Goal: Task Accomplishment & Management: Complete application form

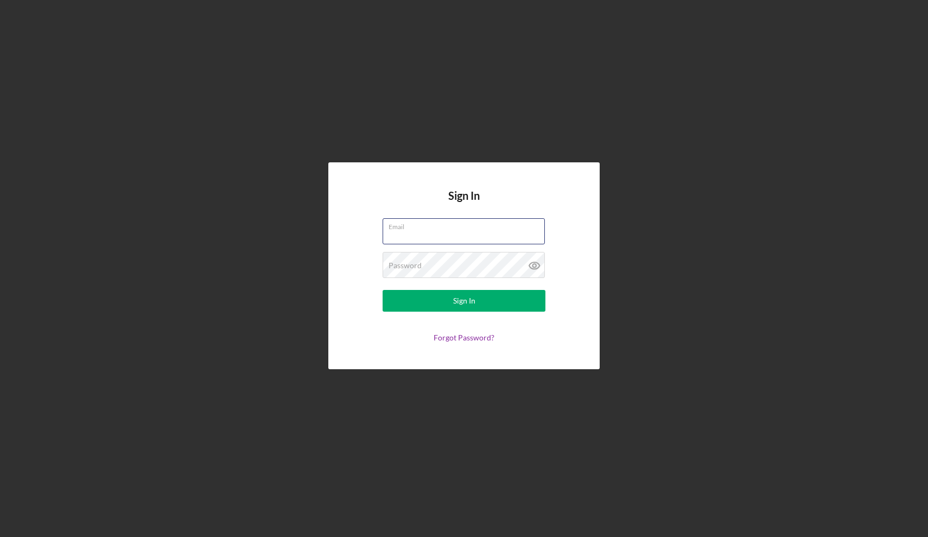
type input "[EMAIL_ADDRESS][DOMAIN_NAME]"
click at [455, 297] on div "Sign In" at bounding box center [464, 301] width 22 height 22
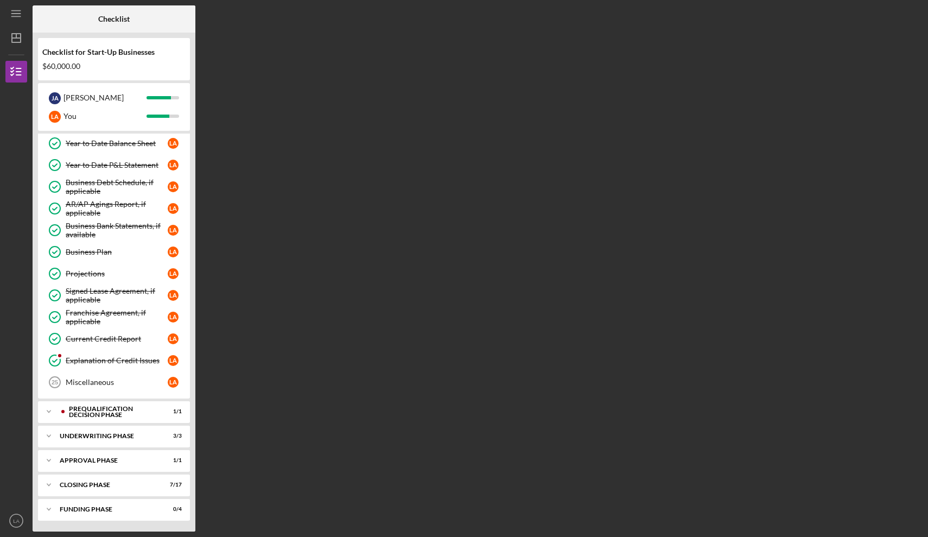
scroll to position [306, 0]
click at [107, 433] on div "Underwriting Phase" at bounding box center [118, 436] width 117 height 7
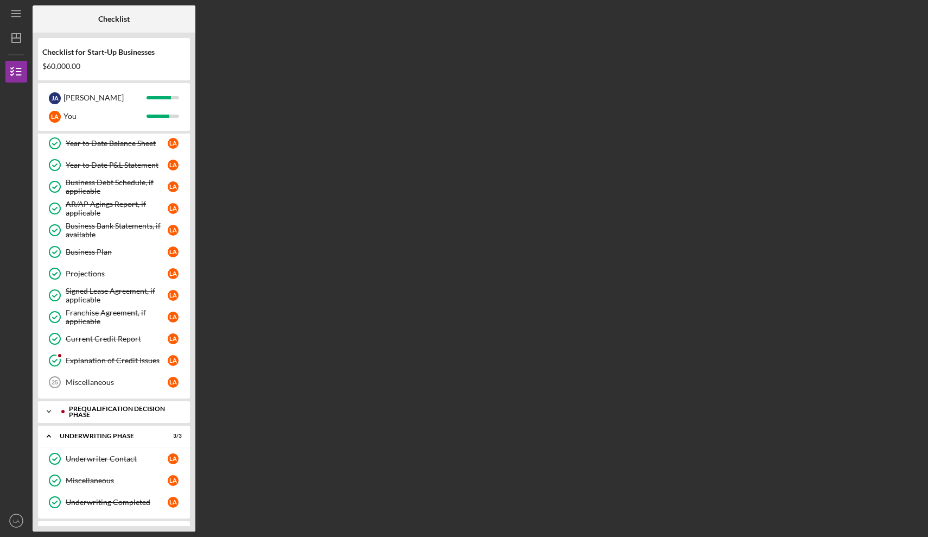
click at [112, 416] on div "Prequalification Decision Phase" at bounding box center [122, 411] width 107 height 12
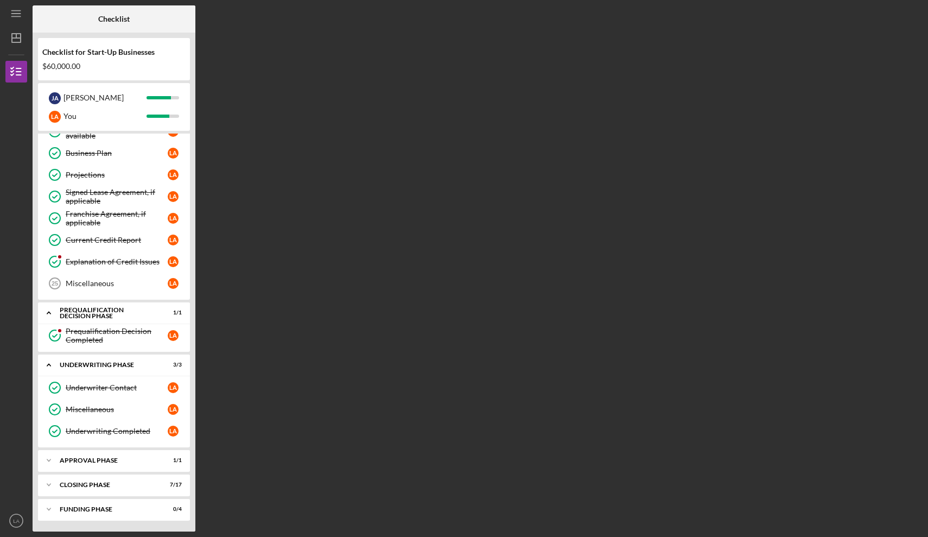
scroll to position [404, 0]
click at [110, 459] on div "Approval Phase" at bounding box center [118, 460] width 117 height 7
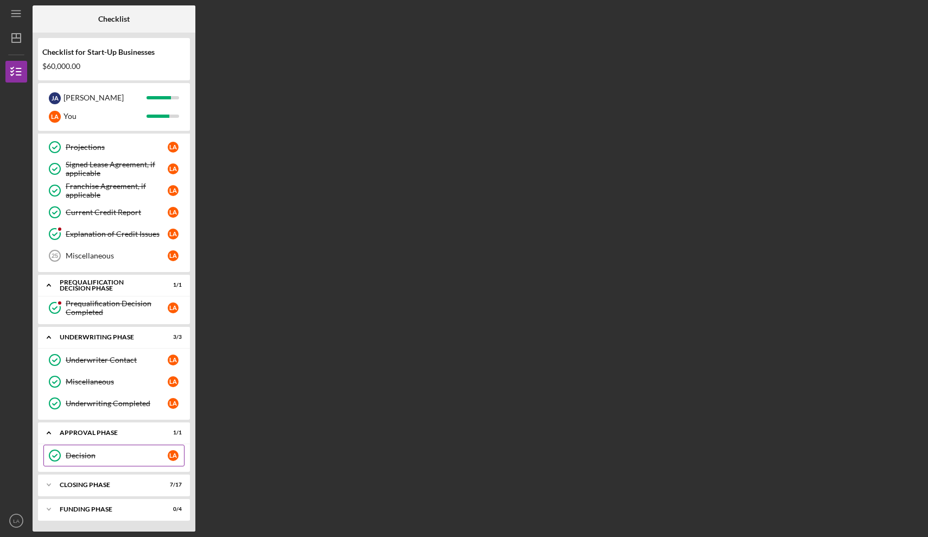
scroll to position [432, 0]
click at [105, 485] on div "Closing Phase" at bounding box center [118, 484] width 117 height 7
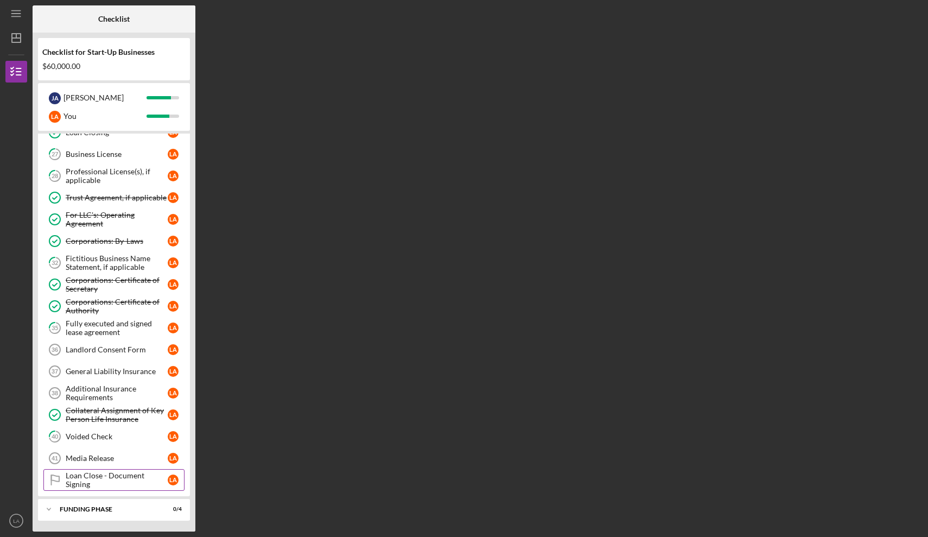
scroll to position [807, 0]
click at [109, 483] on div "Loan Close - Document Signing" at bounding box center [117, 479] width 102 height 17
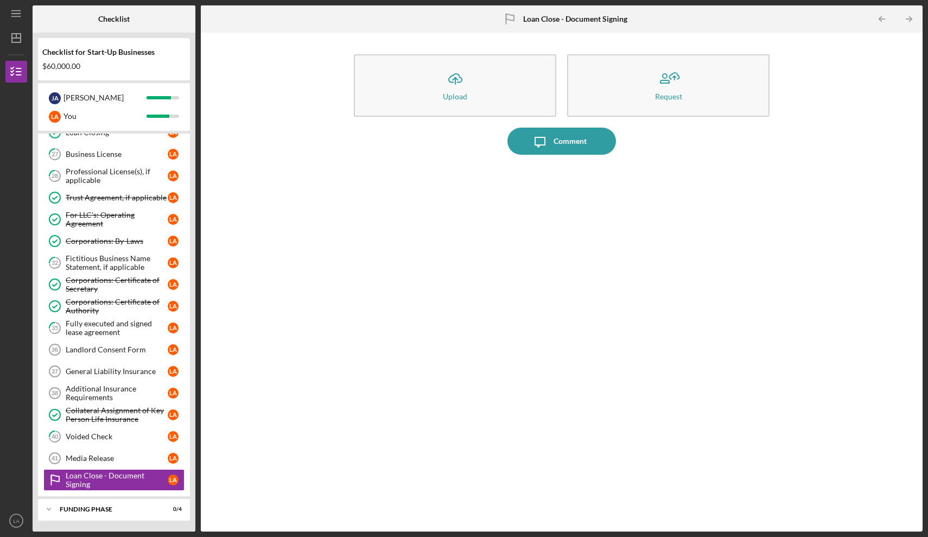
scroll to position [807, 0]
click at [100, 456] on div "Media Release" at bounding box center [117, 458] width 102 height 9
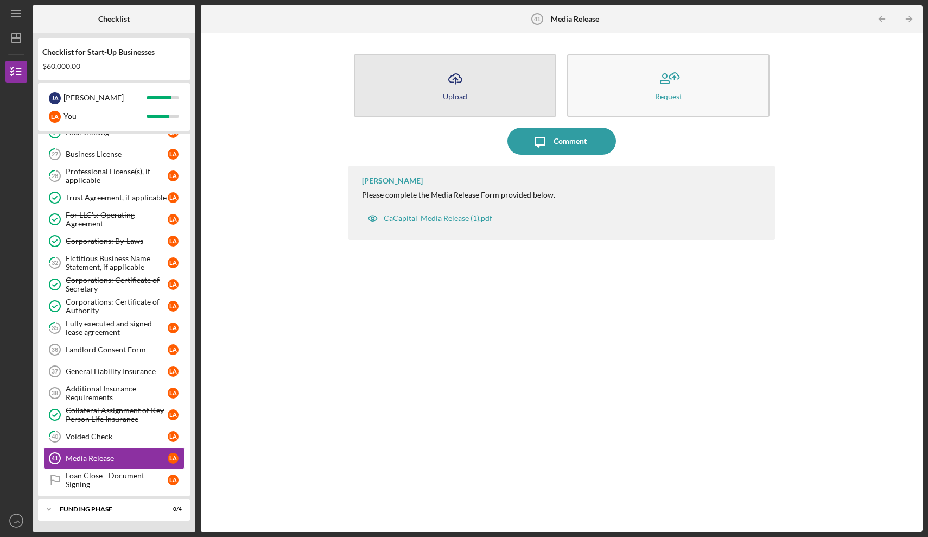
click at [443, 88] on icon "Icon/Upload" at bounding box center [455, 78] width 27 height 27
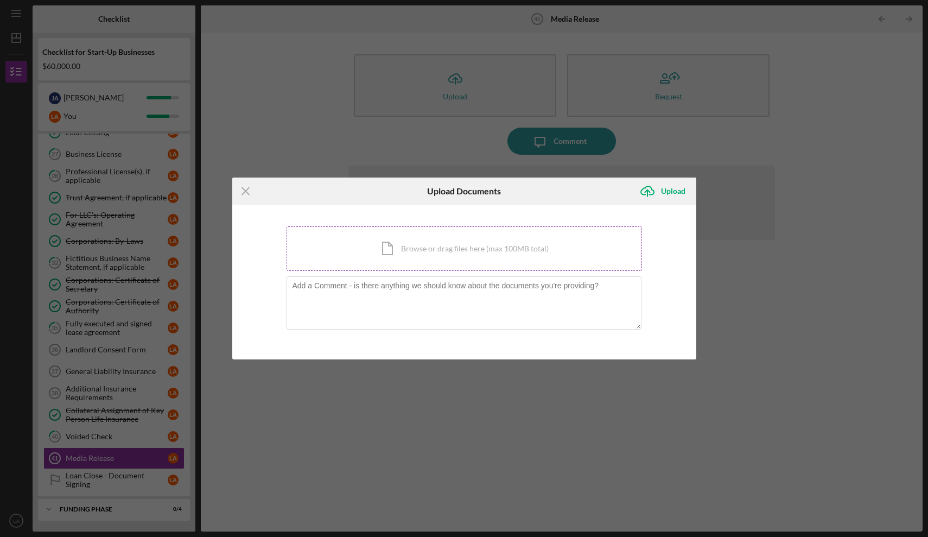
click at [406, 240] on div "Icon/Document Browse or drag files here (max 100MB total) Tap to choose files o…" at bounding box center [465, 248] width 356 height 45
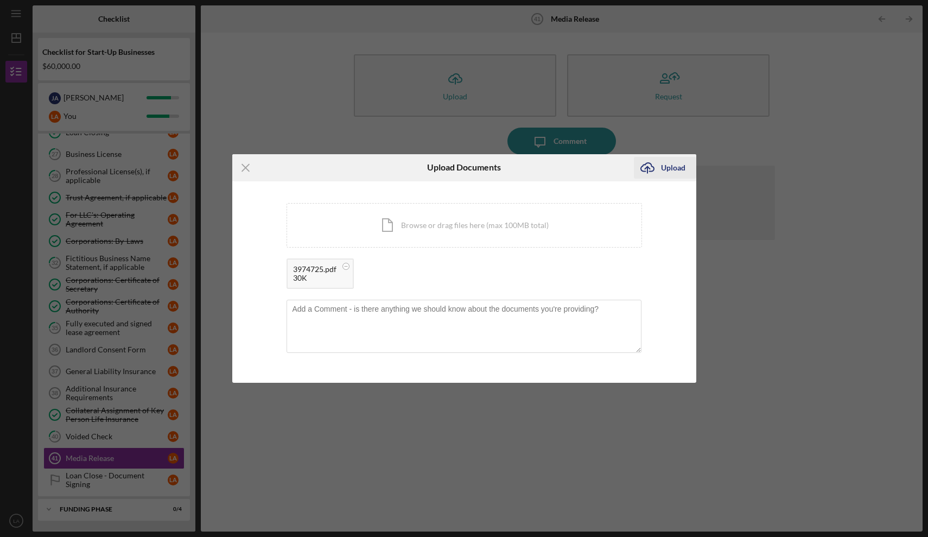
click at [677, 167] on div "Upload" at bounding box center [673, 168] width 24 height 22
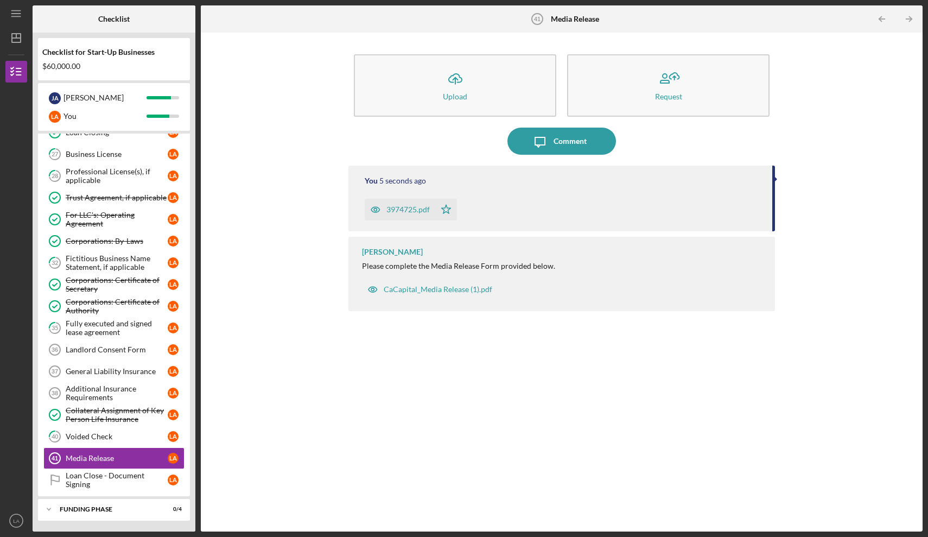
click at [411, 211] on div "3974725.pdf" at bounding box center [407, 209] width 43 height 9
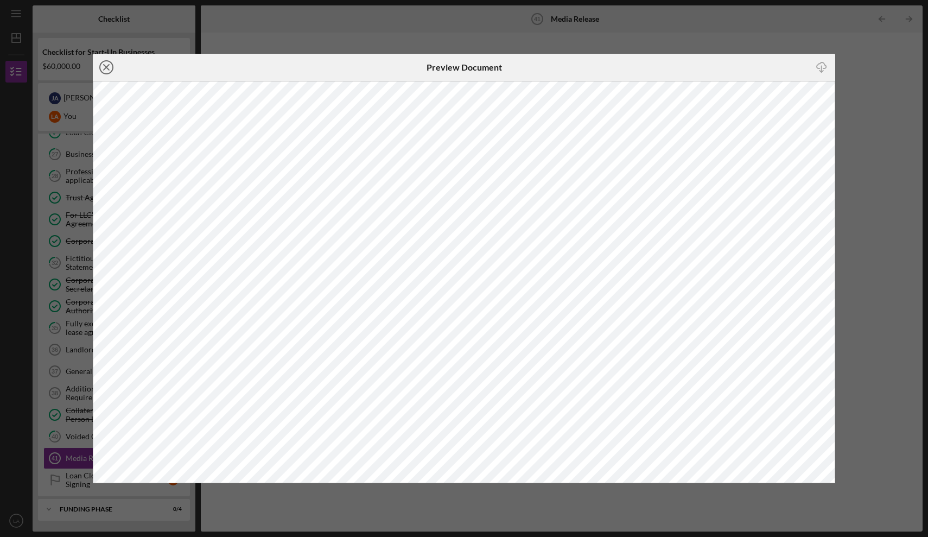
click at [106, 67] on line at bounding box center [106, 67] width 5 height 5
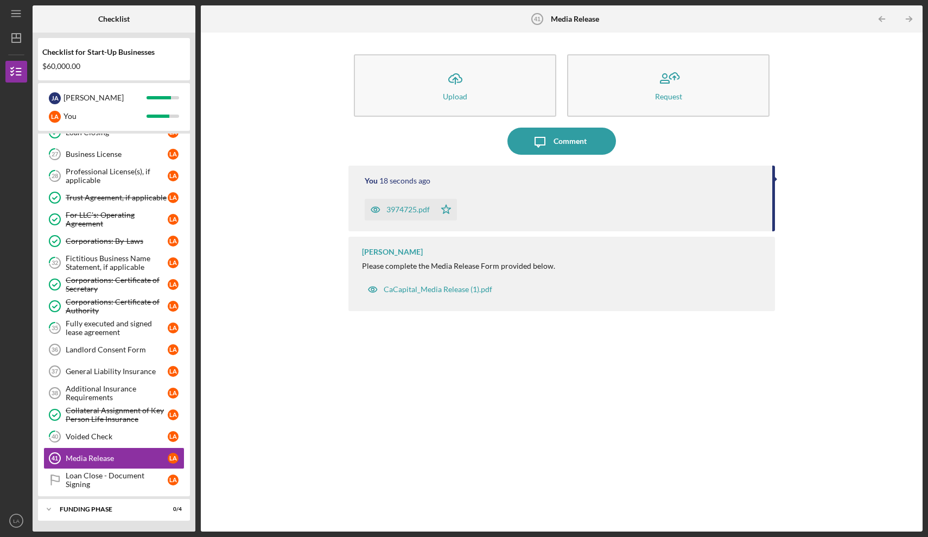
click at [407, 207] on div "3974725.pdf" at bounding box center [407, 209] width 43 height 9
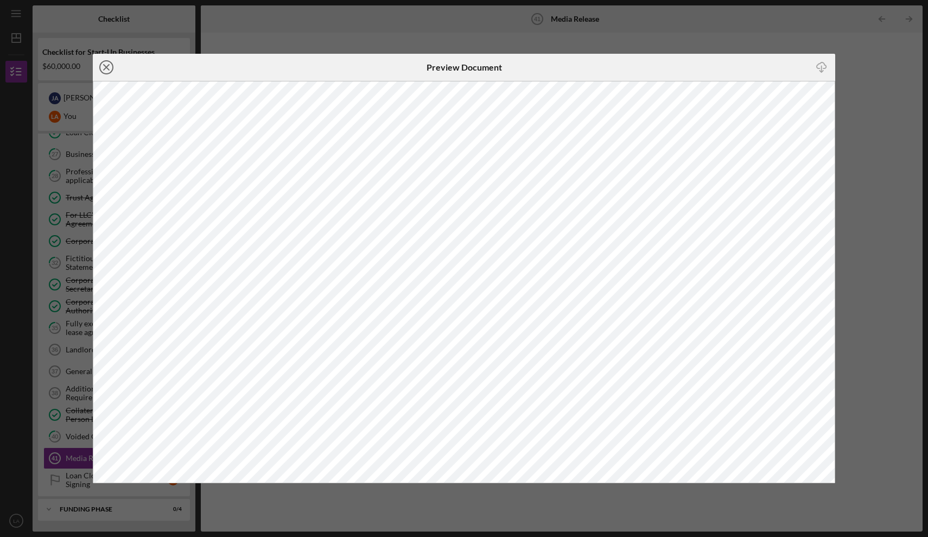
click at [110, 71] on icon "Icon/Close" at bounding box center [106, 67] width 27 height 27
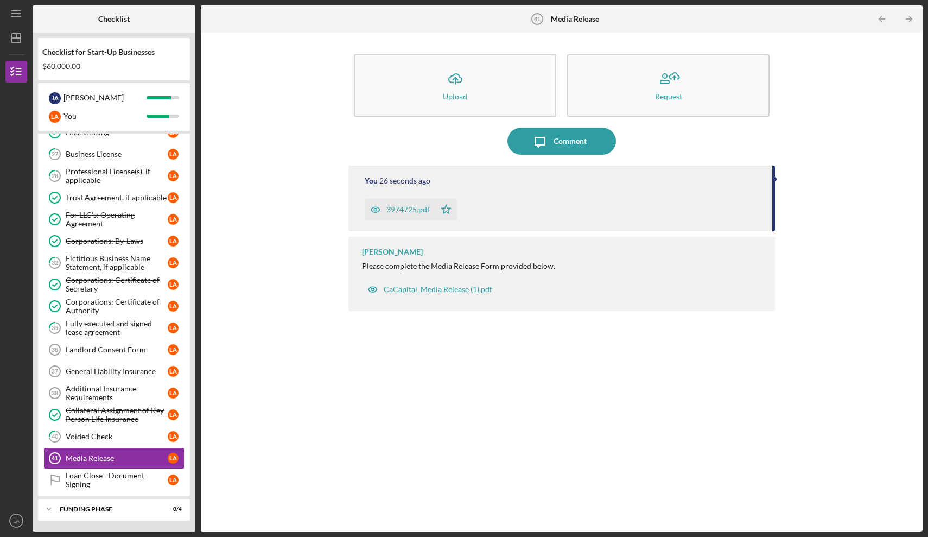
click at [408, 210] on div "3974725.pdf" at bounding box center [407, 209] width 43 height 9
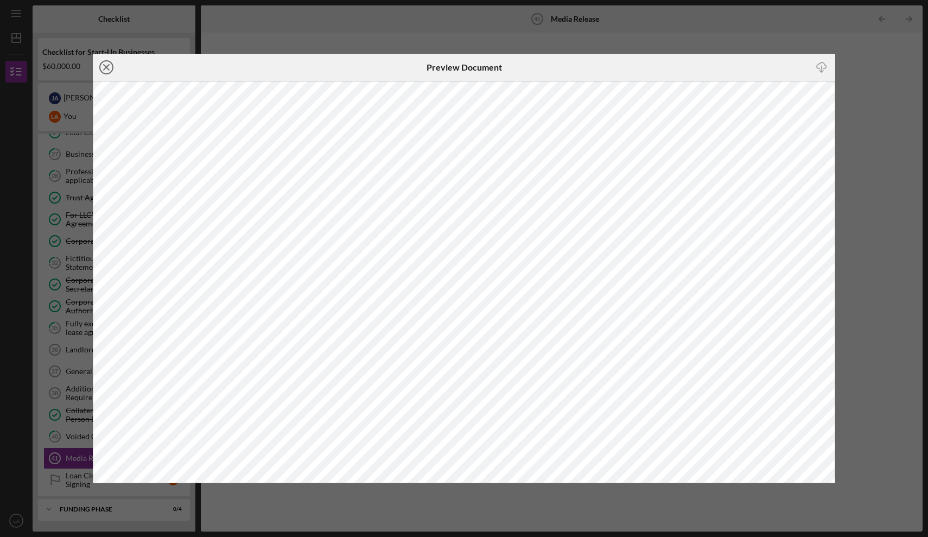
click at [106, 66] on line at bounding box center [106, 67] width 5 height 5
